Goal: Use online tool/utility: Utilize a website feature to perform a specific function

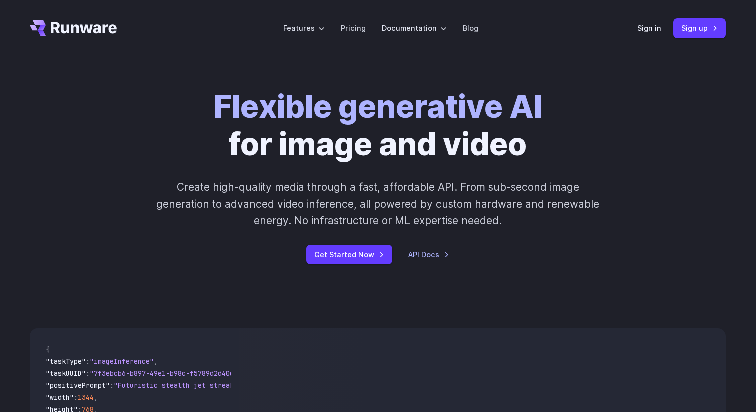
click at [615, 9] on header "Features Tasks Image generation Video generation Sonic Inference Engine™ Models…" at bounding box center [378, 28] width 720 height 56
click at [642, 34] on div "Sign in Sign up" at bounding box center [682, 28] width 89 height 20
click at [652, 29] on link "Sign in" at bounding box center [650, 28] width 24 height 12
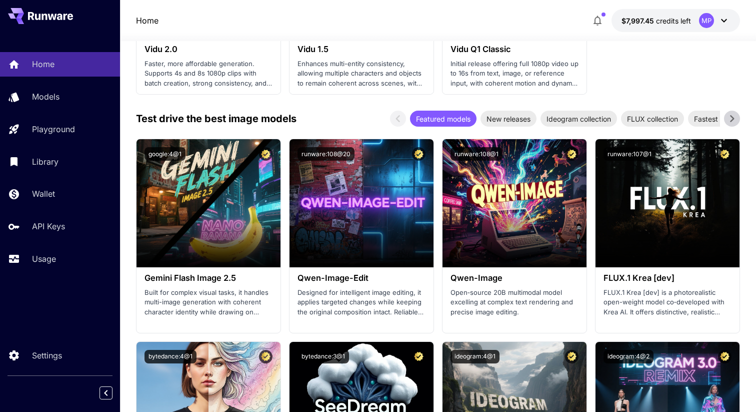
scroll to position [1222, 0]
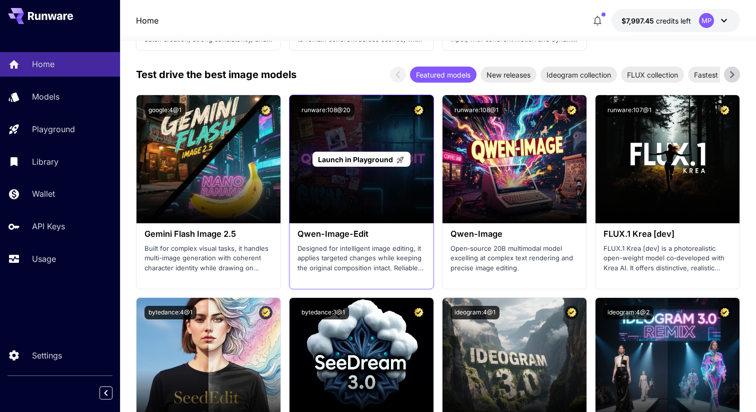
click at [352, 157] on span "Launch in Playground" at bounding box center [355, 159] width 75 height 9
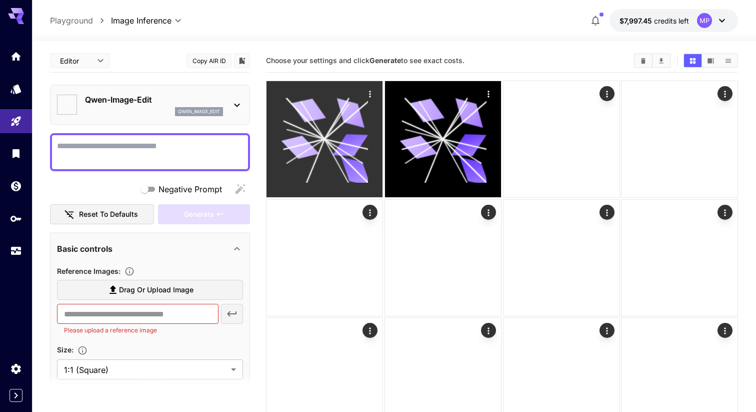
type input "*****"
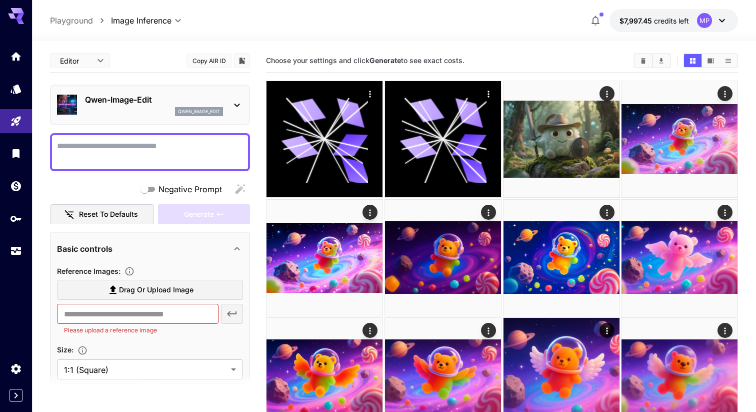
click at [141, 139] on div at bounding box center [150, 152] width 200 height 38
click at [129, 148] on textarea "Negative Prompt" at bounding box center [150, 152] width 186 height 24
type textarea "*"
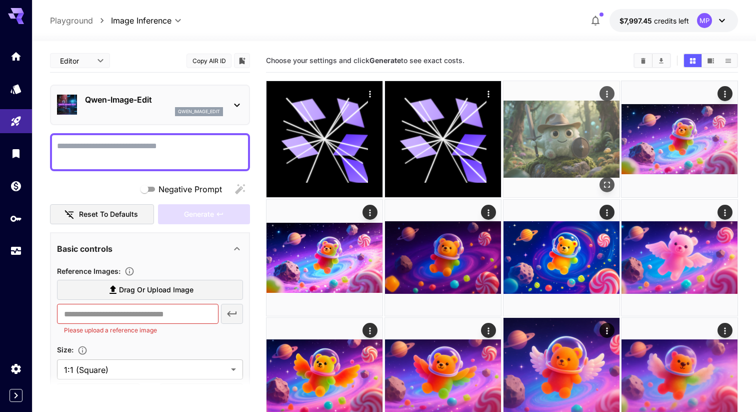
click at [556, 117] on img at bounding box center [562, 139] width 116 height 116
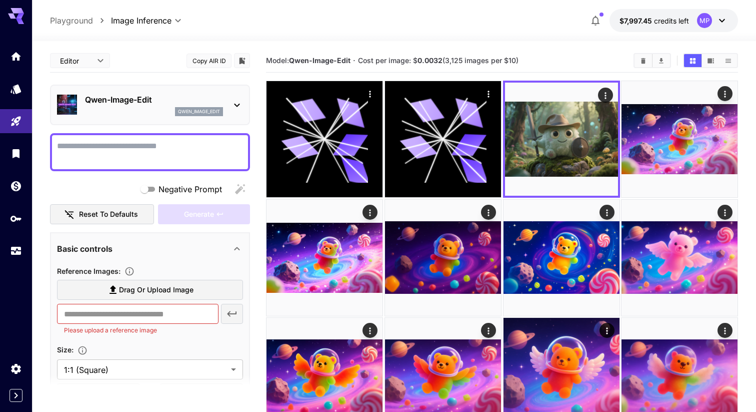
click at [424, 61] on b "0.0032" at bounding box center [430, 60] width 25 height 9
copy b "0.0032"
